Goal: Find contact information: Find contact information

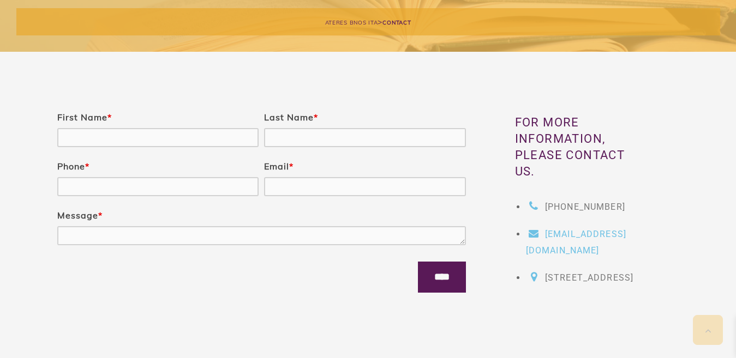
scroll to position [164, 0]
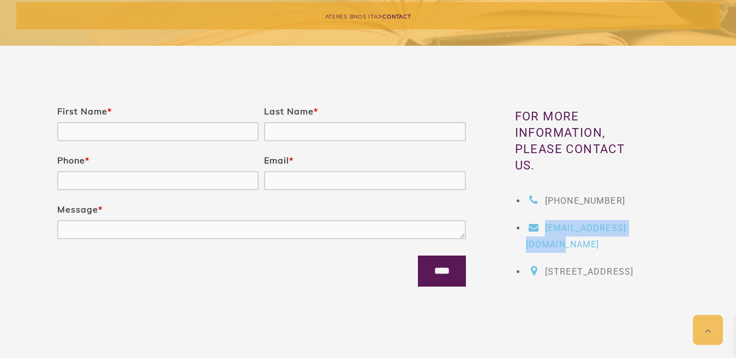
drag, startPoint x: 631, startPoint y: 245, endPoint x: 528, endPoint y: 240, distance: 103.8
click at [528, 240] on li "[EMAIL_ADDRESS][DOMAIN_NAME]" at bounding box center [586, 236] width 121 height 33
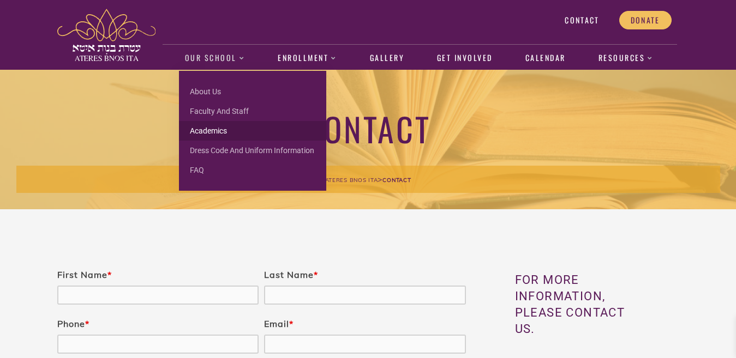
click at [224, 134] on link "Academics" at bounding box center [252, 131] width 147 height 20
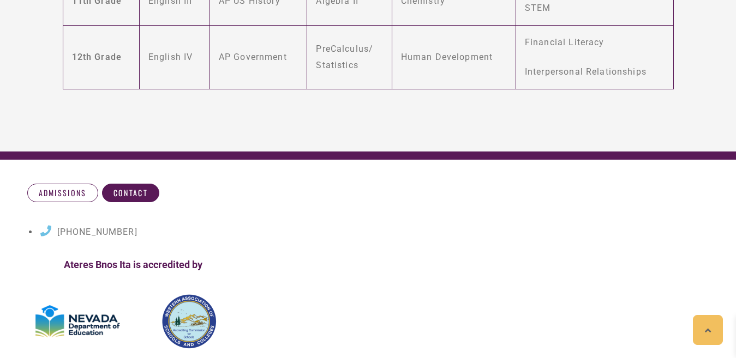
scroll to position [1020, 0]
